Goal: Transaction & Acquisition: Purchase product/service

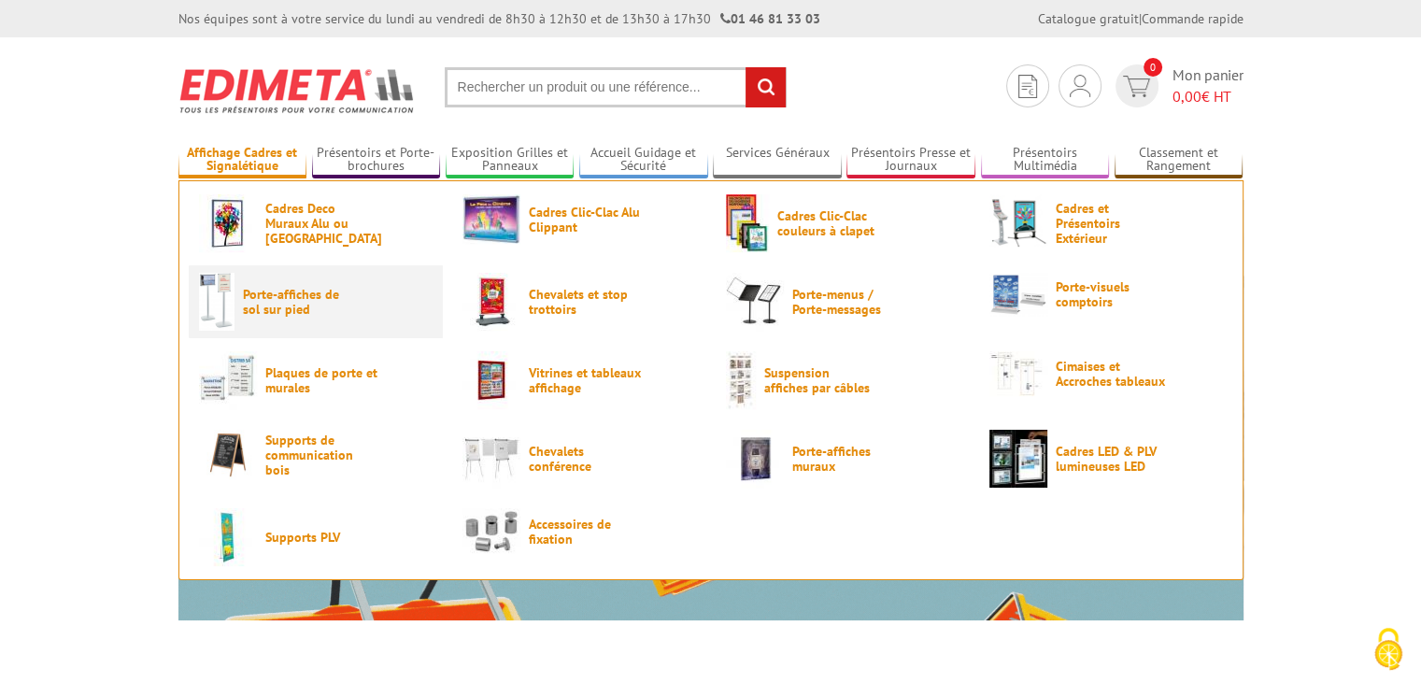
click at [270, 296] on span "Porte-affiches de sol sur pied" at bounding box center [299, 302] width 112 height 30
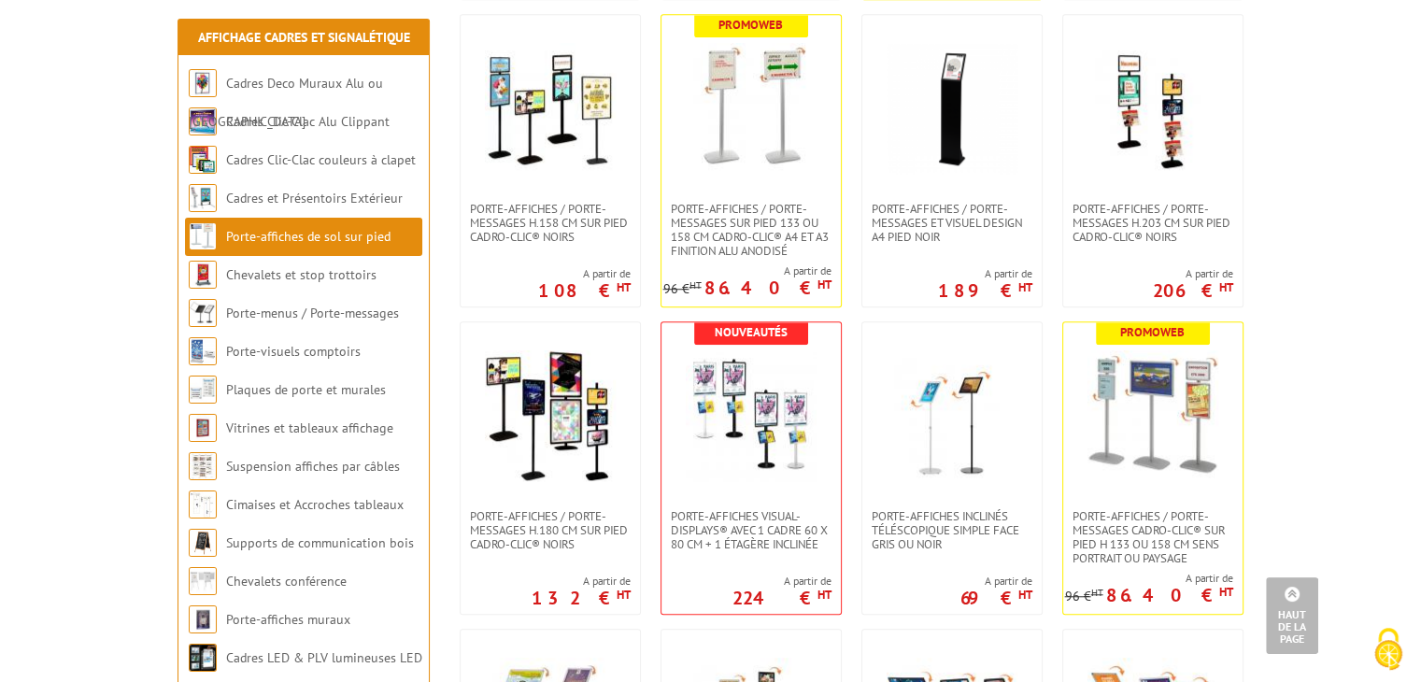
scroll to position [1370, 0]
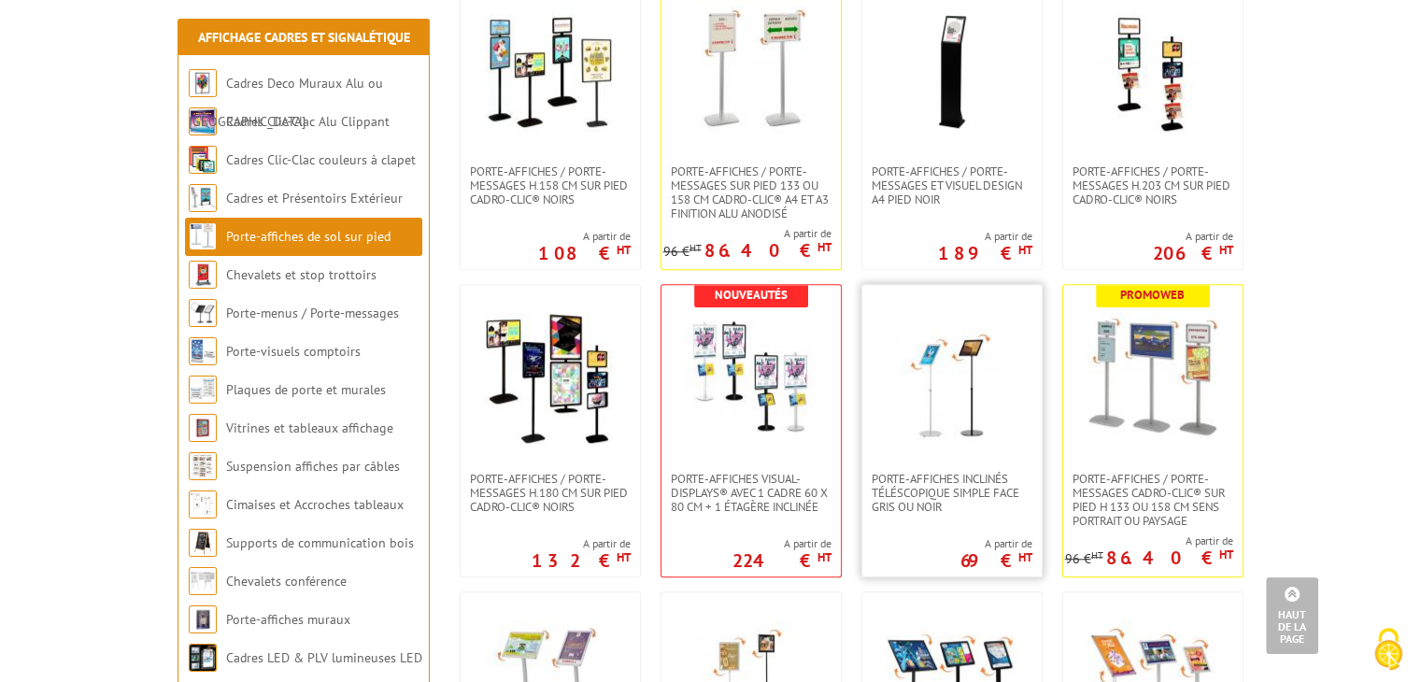
click at [991, 349] on img at bounding box center [952, 378] width 131 height 131
